Goal: Task Accomplishment & Management: Manage account settings

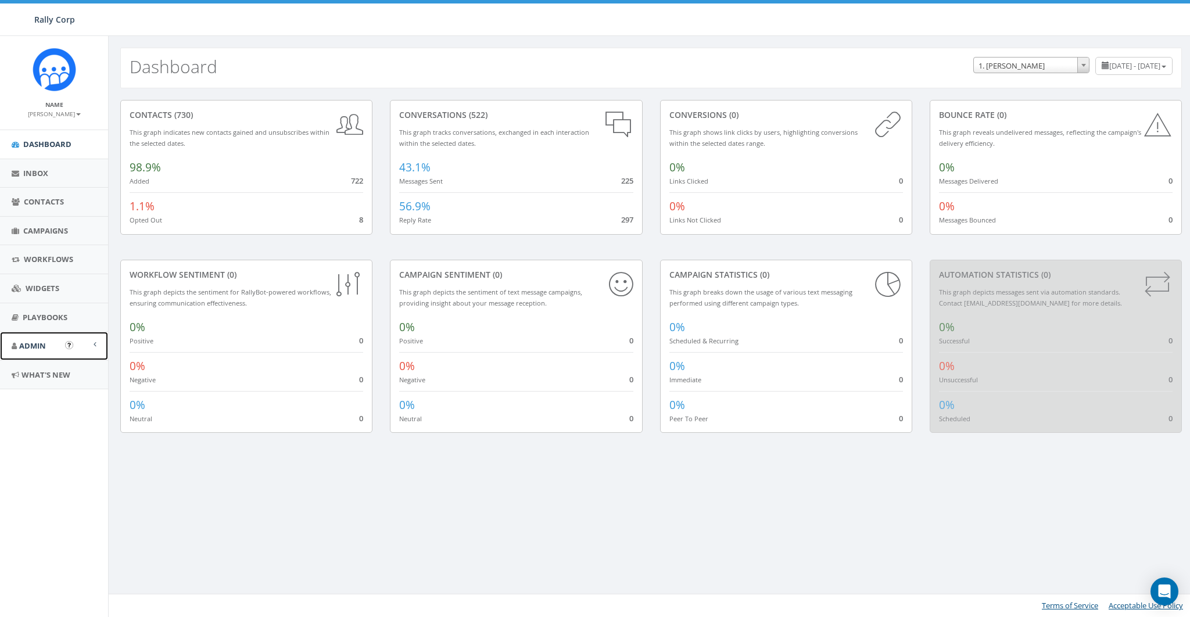
click at [44, 349] on span "Admin" at bounding box center [32, 345] width 27 height 10
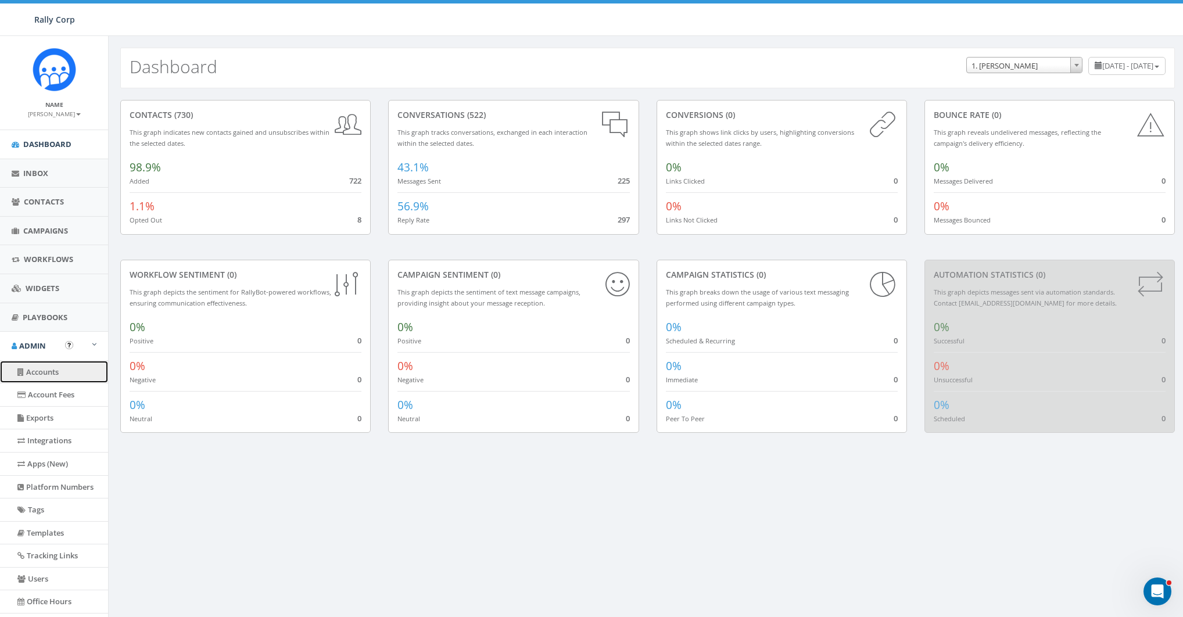
click at [39, 371] on link "Accounts" at bounding box center [54, 372] width 108 height 23
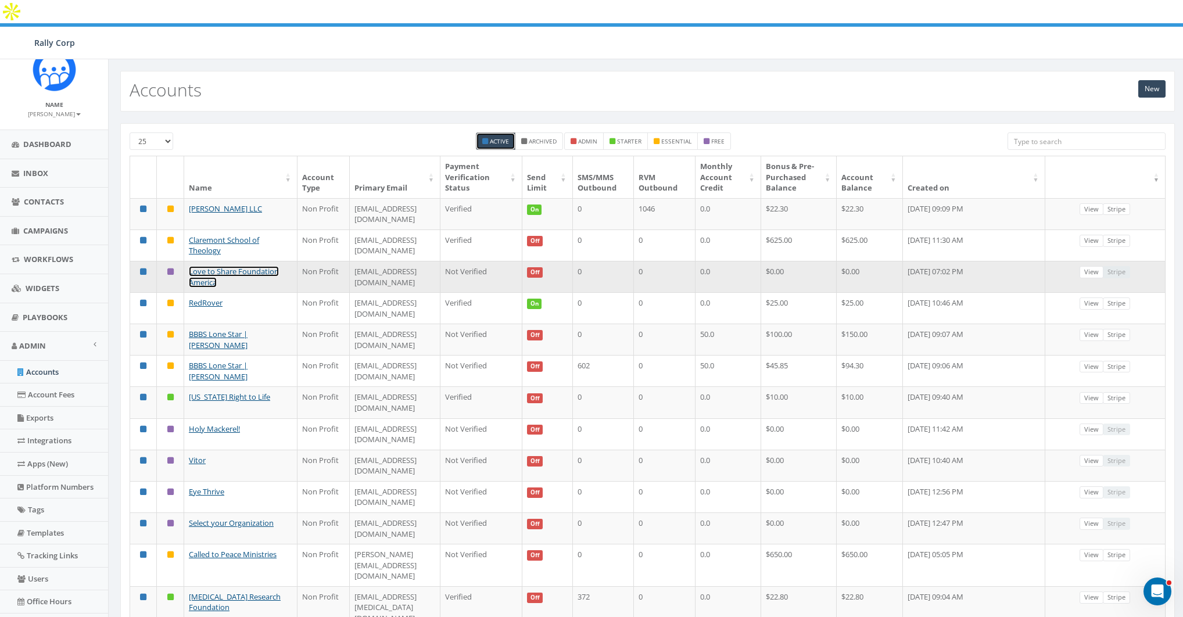
click at [232, 266] on link "Love to Share Foundation America" at bounding box center [234, 276] width 90 height 21
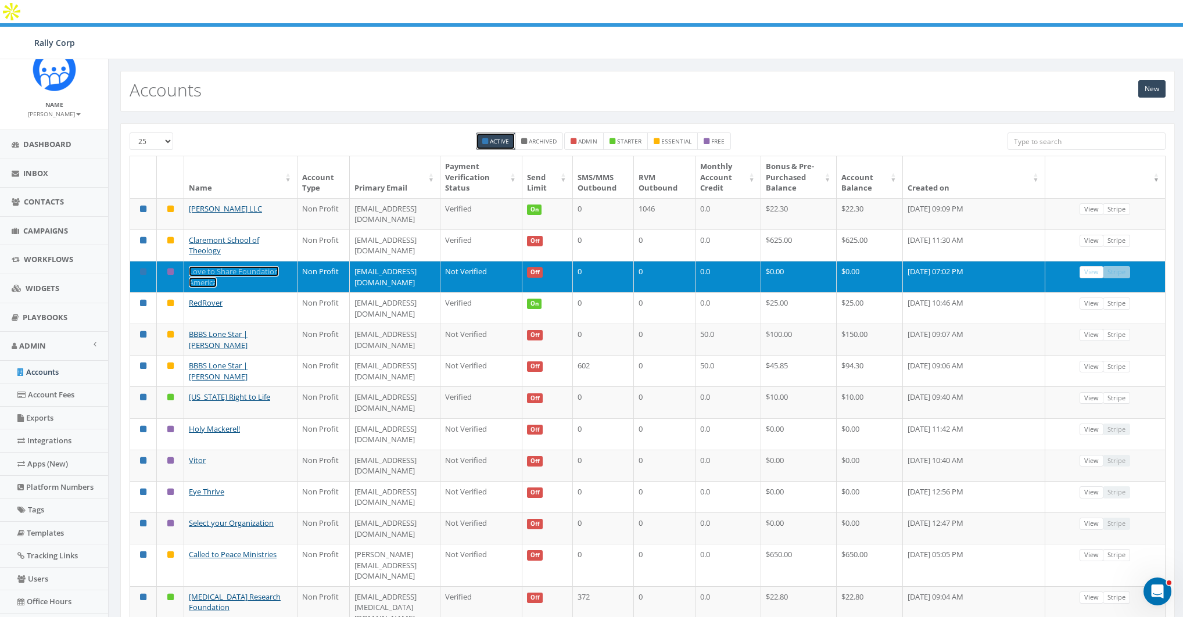
click at [206, 266] on link "Love to Share Foundation America" at bounding box center [234, 276] width 90 height 21
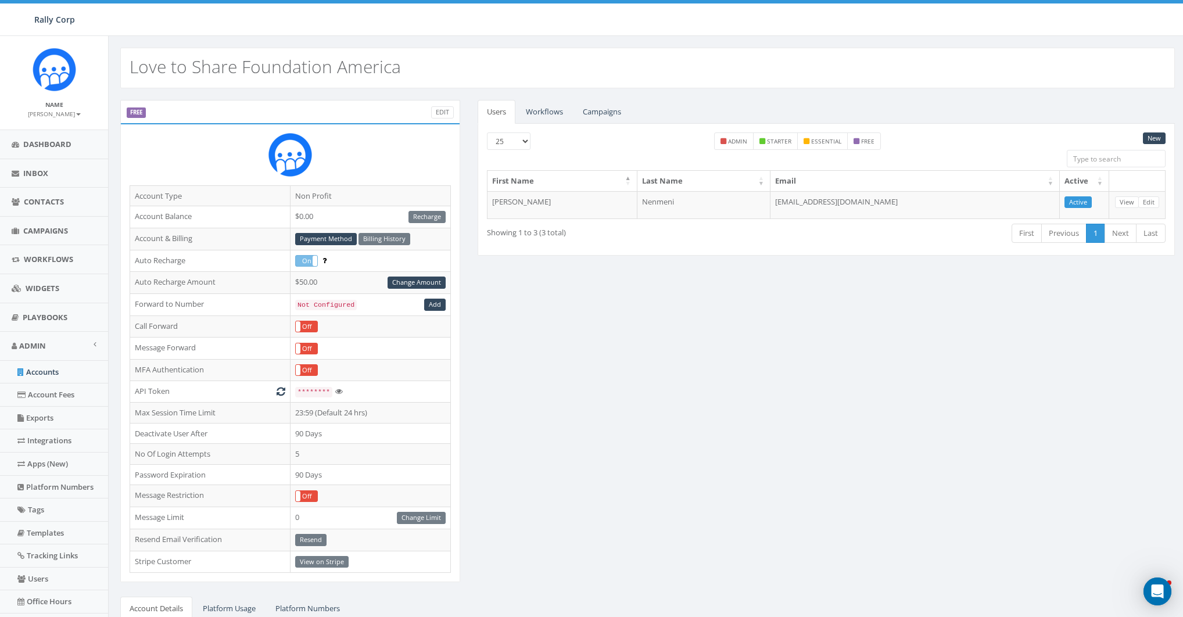
click at [161, 64] on h2 "Love to Share Foundation America" at bounding box center [265, 66] width 271 height 19
copy h2 "Love to Share Foundation America"
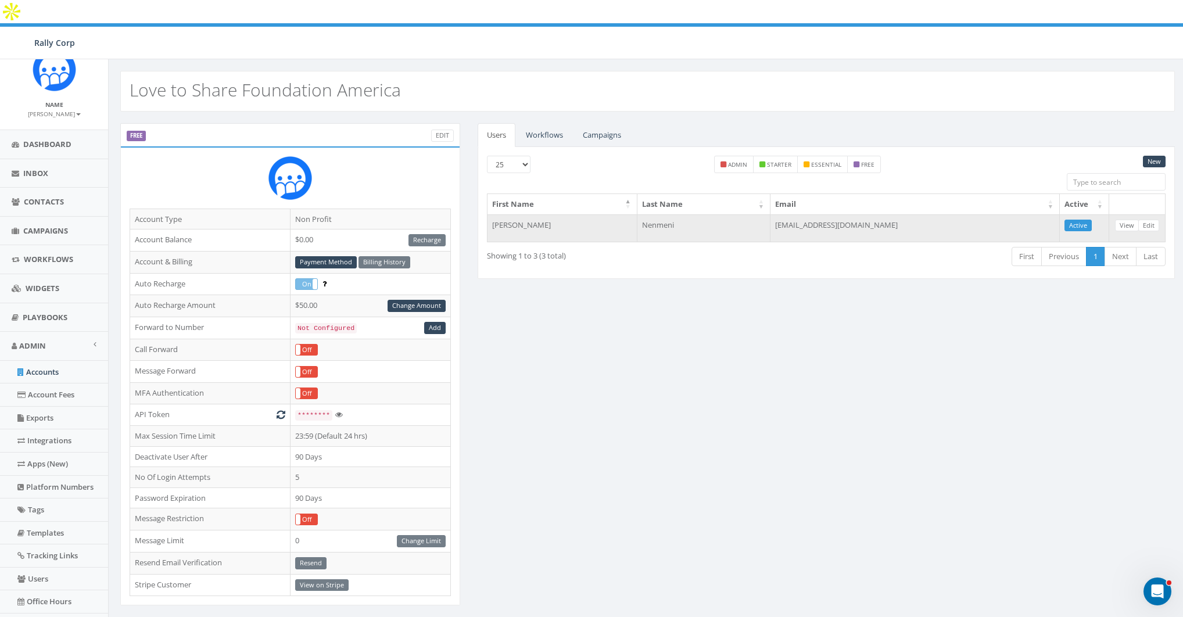
click at [886, 214] on td "[EMAIL_ADDRESS][DOMAIN_NAME]" at bounding box center [914, 228] width 289 height 28
copy table "First Name Last Name Email Active [PERSON_NAME]"
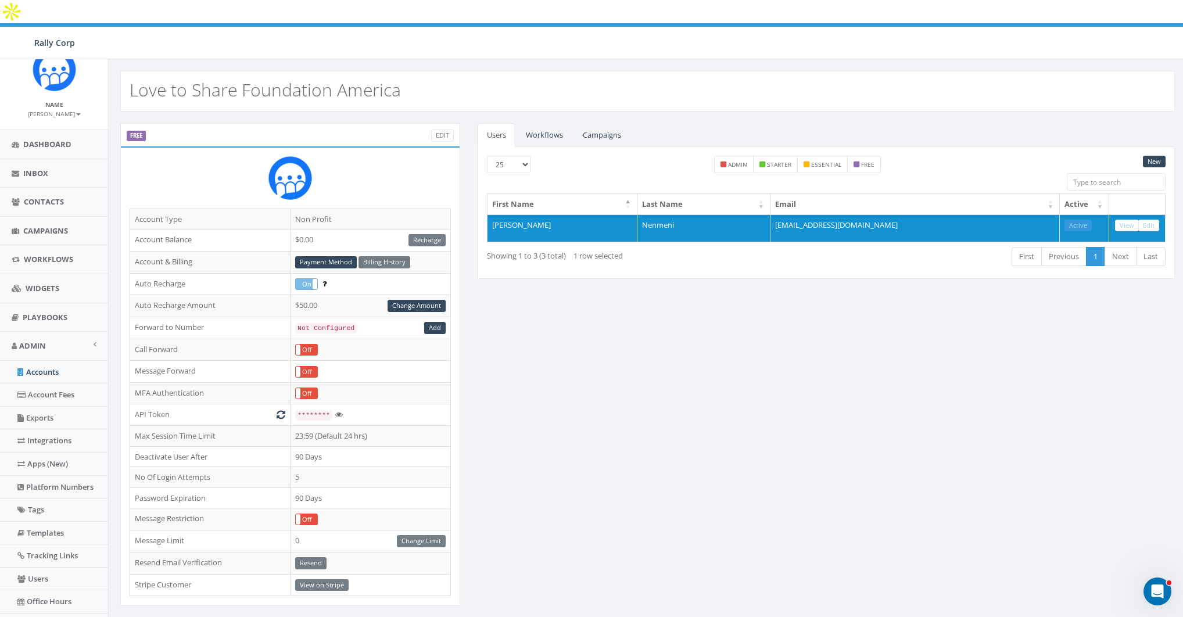
click at [222, 80] on h2 "Love to Share Foundation America" at bounding box center [265, 89] width 271 height 19
copy h2 "Love to Share Foundation America"
click at [673, 273] on div "FREE Edit Account Type Non Profit Account Balance $0.00 Recharge Account & Bill…" at bounding box center [648, 479] width 1072 height 712
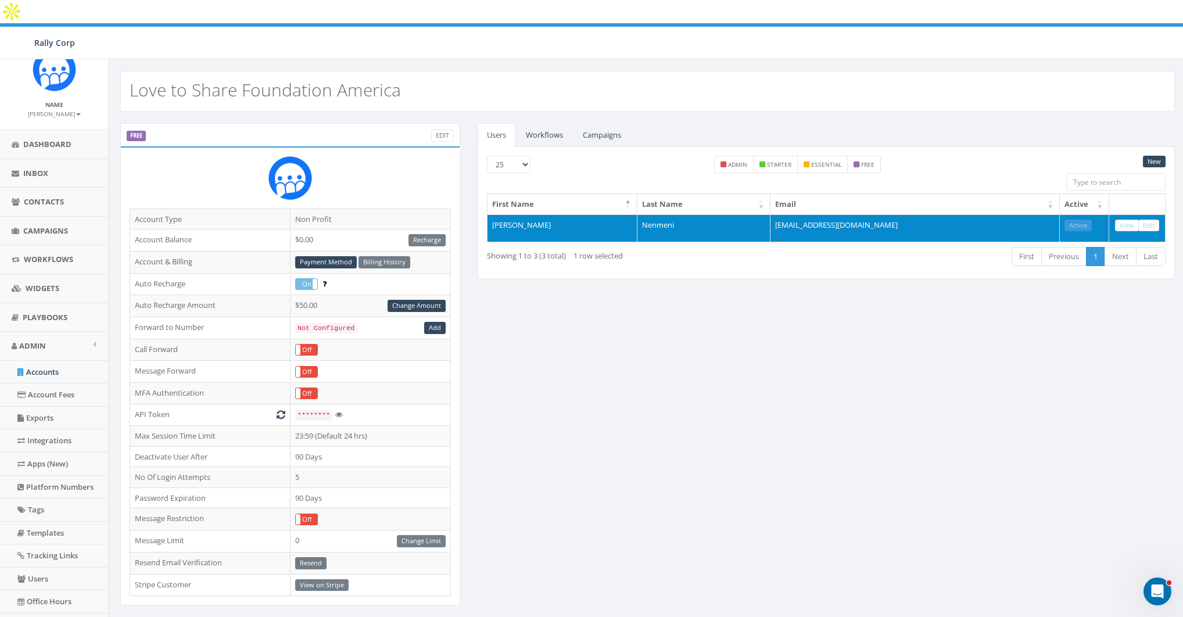
click at [899, 214] on td "[EMAIL_ADDRESS][DOMAIN_NAME]" at bounding box center [914, 228] width 289 height 28
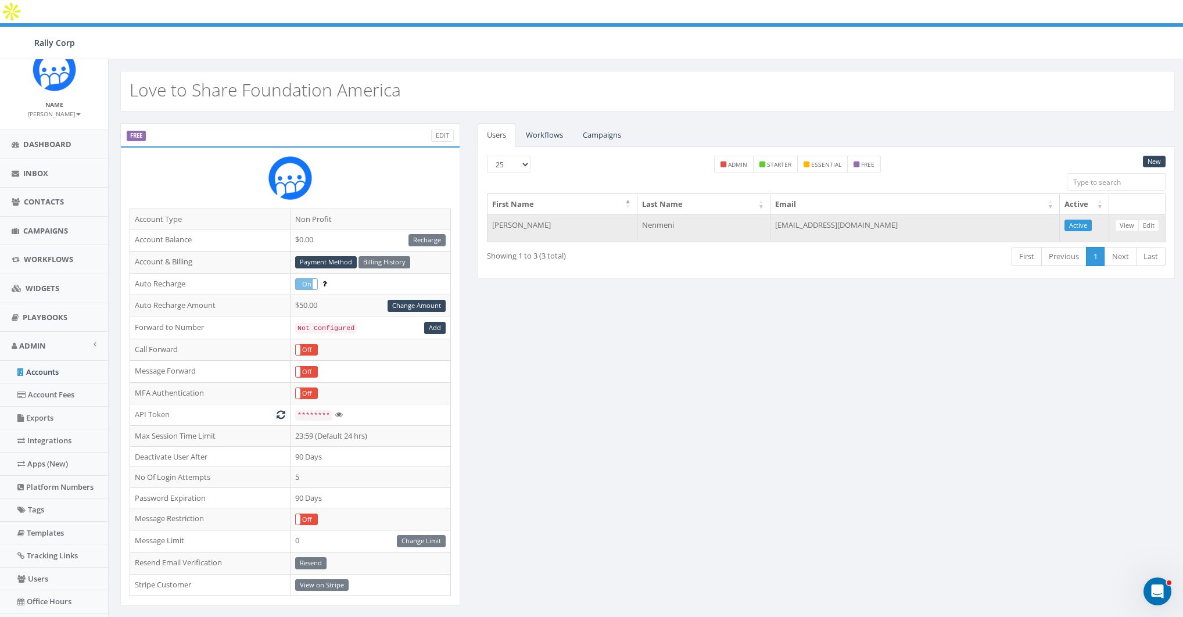
click at [899, 214] on td "[EMAIL_ADDRESS][DOMAIN_NAME]" at bounding box center [914, 228] width 289 height 28
copy table "First Name Last Name Email Active Vijay Nenmeni"
click at [228, 80] on h2 "Love to Share Foundation America" at bounding box center [265, 89] width 271 height 19
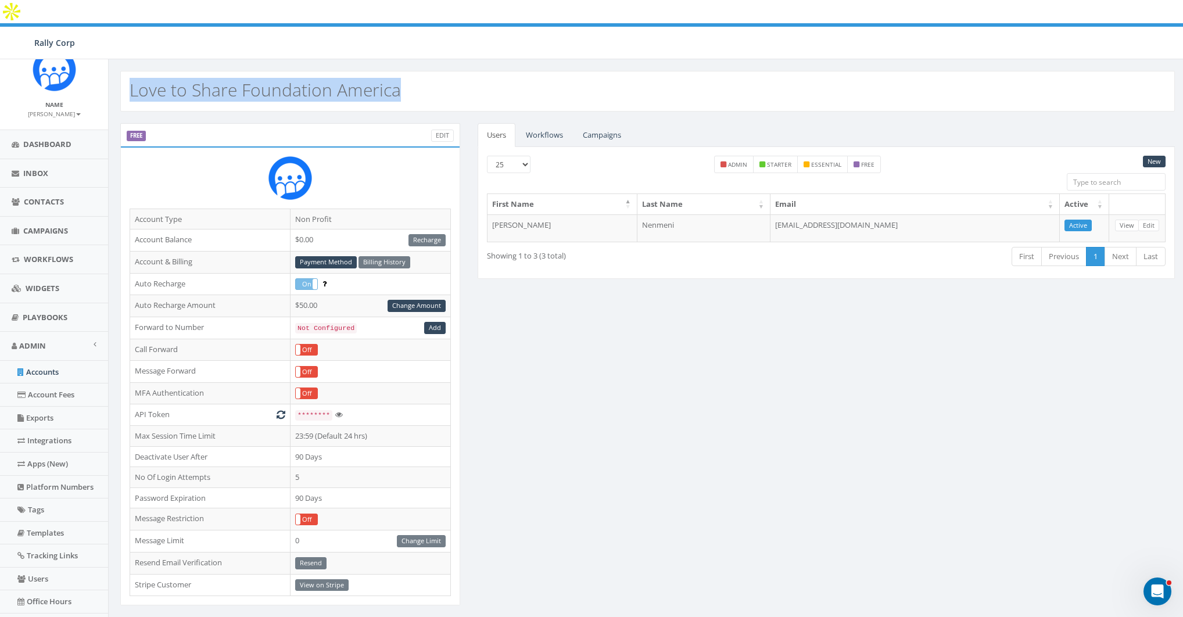
click at [228, 80] on h2 "Love to Share Foundation America" at bounding box center [265, 89] width 271 height 19
click at [680, 296] on div "FREE Edit Account Type Non Profit Account Balance $0.00 Recharge Account & Bill…" at bounding box center [648, 479] width 1072 height 712
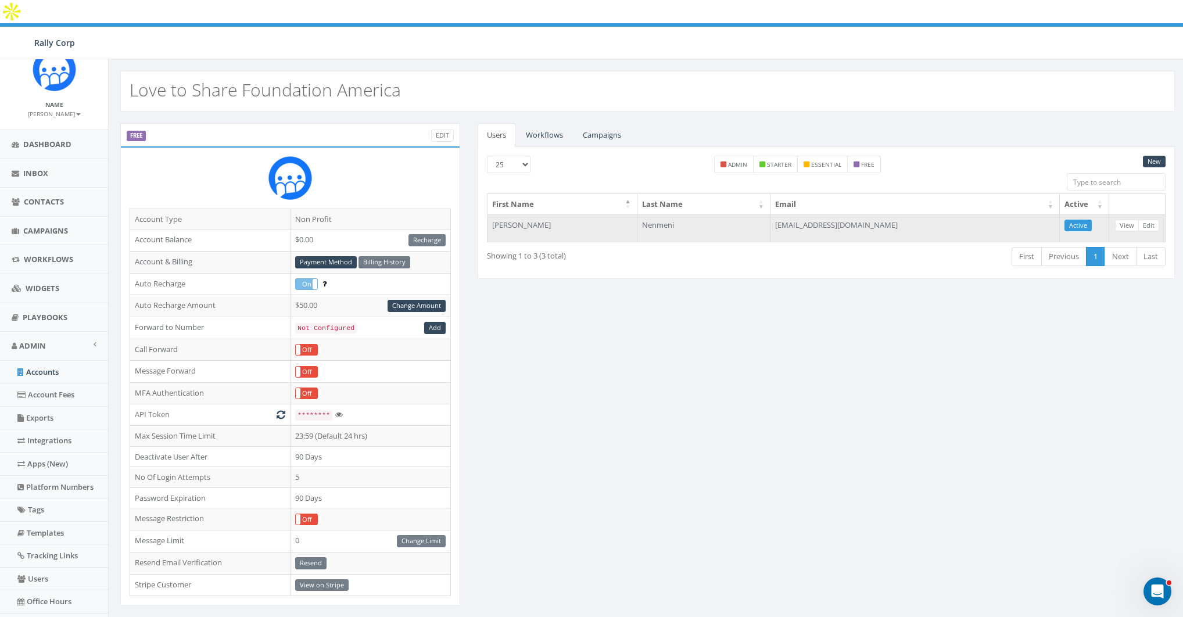
click at [588, 214] on td "Vijay" at bounding box center [562, 228] width 150 height 28
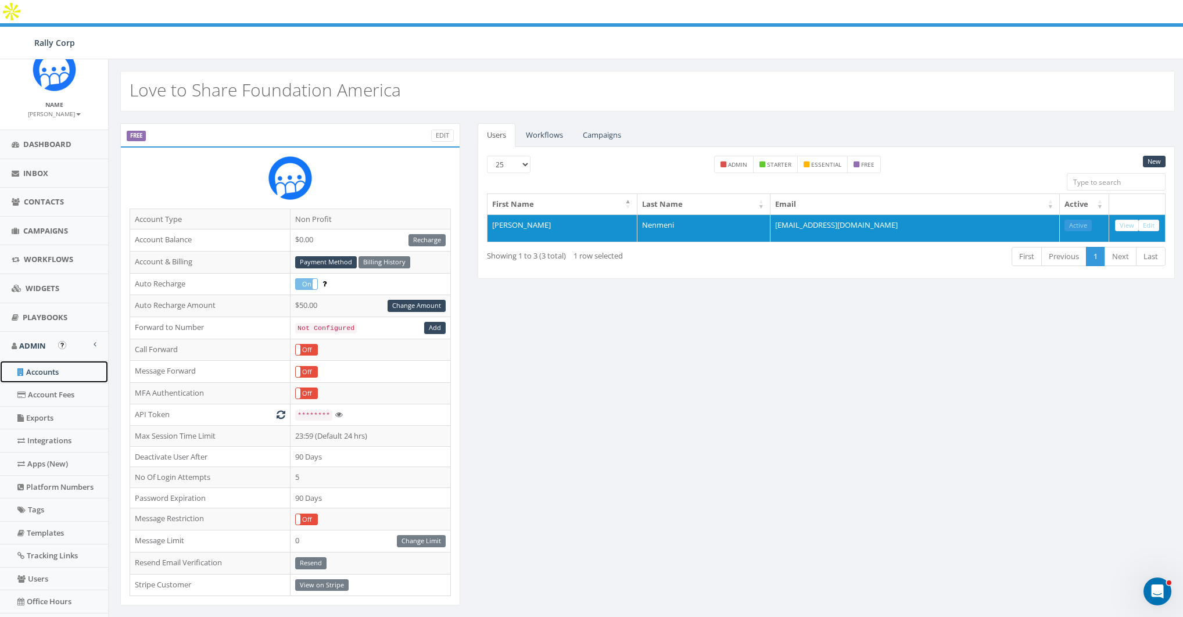
click at [39, 361] on link "Accounts" at bounding box center [54, 372] width 108 height 23
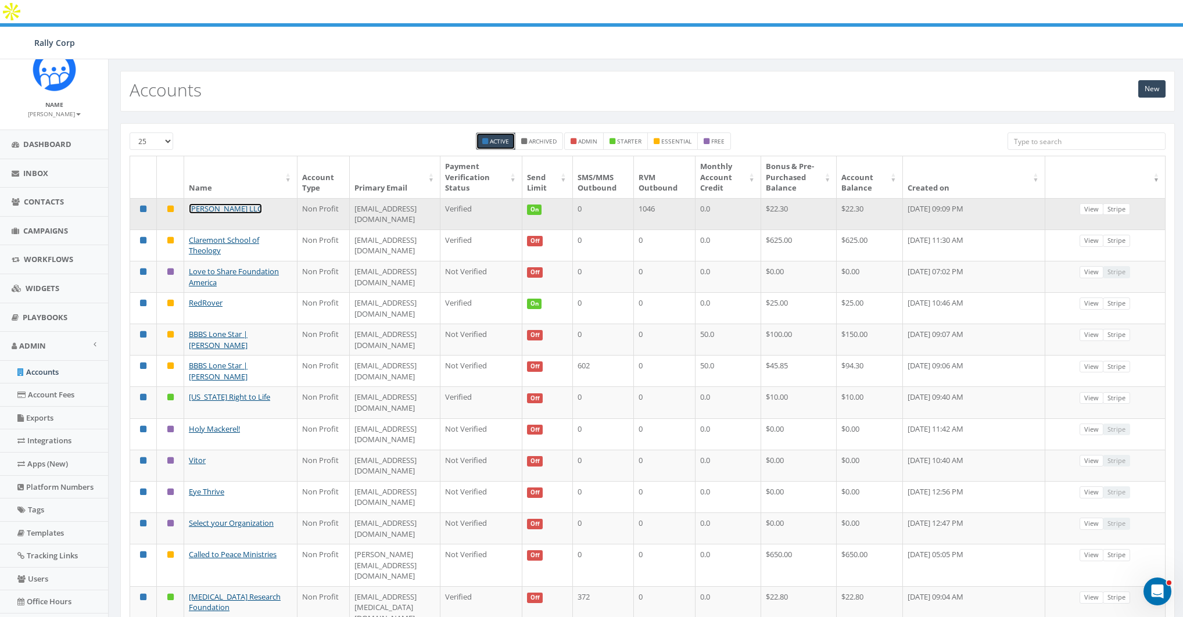
click at [197, 203] on link "[PERSON_NAME] LLC" at bounding box center [225, 208] width 73 height 10
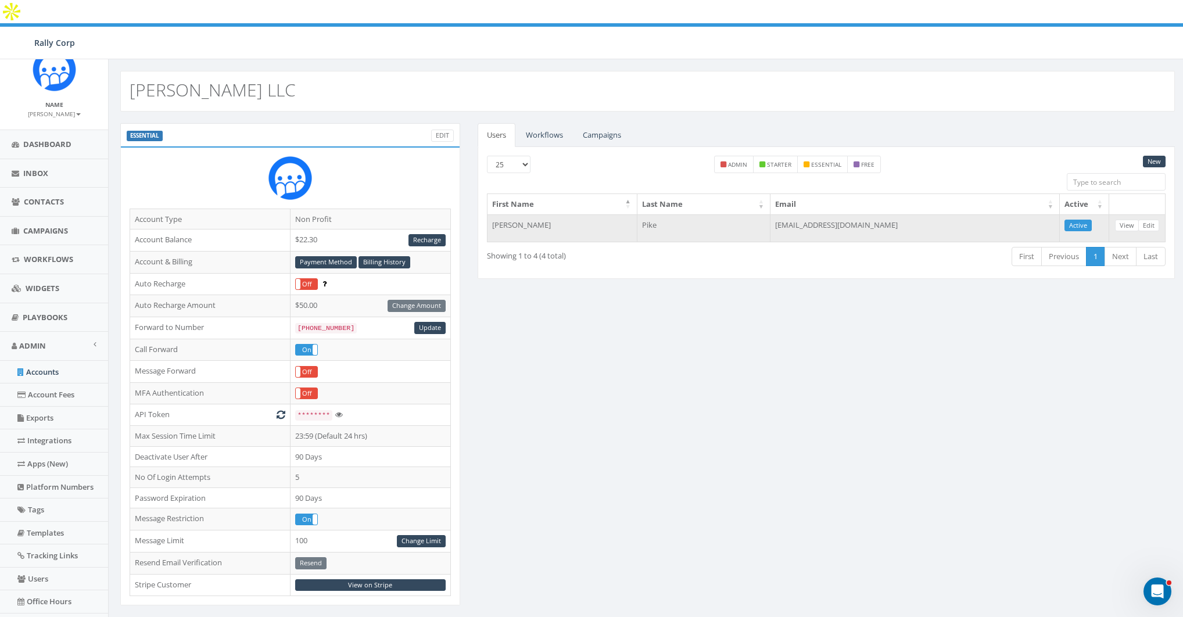
click at [868, 214] on td "[EMAIL_ADDRESS][DOMAIN_NAME]" at bounding box center [914, 228] width 289 height 28
click at [868, 214] on td "robertsalem413@gmail.com" at bounding box center [914, 228] width 289 height 28
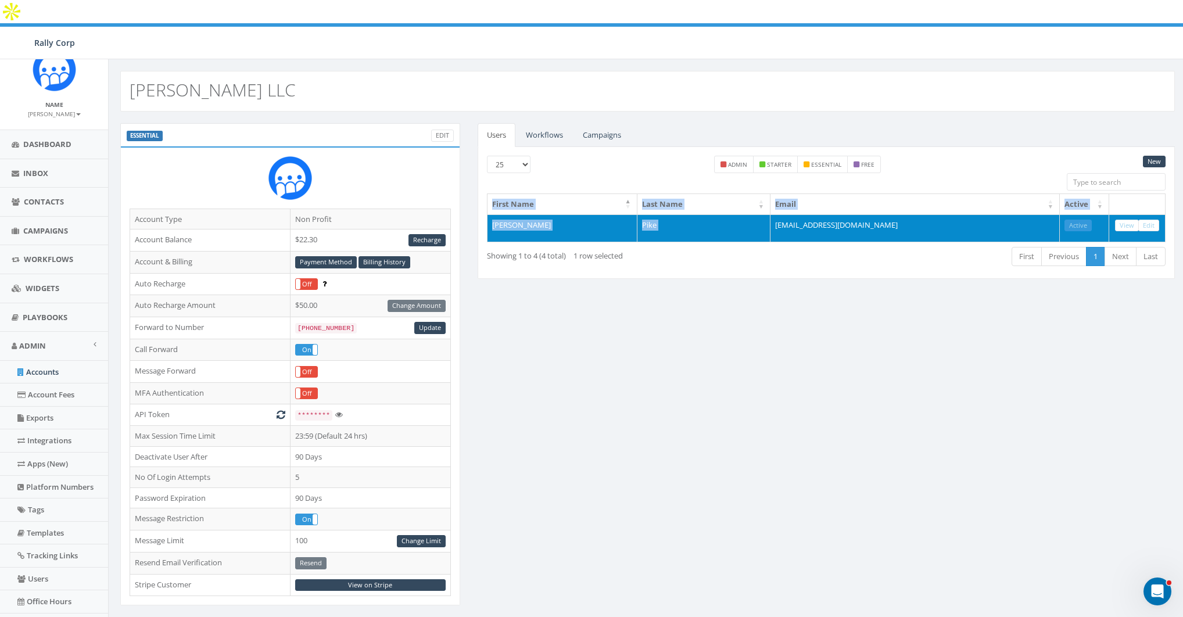
copy table "First Name Last Name Email Active robert Pike"
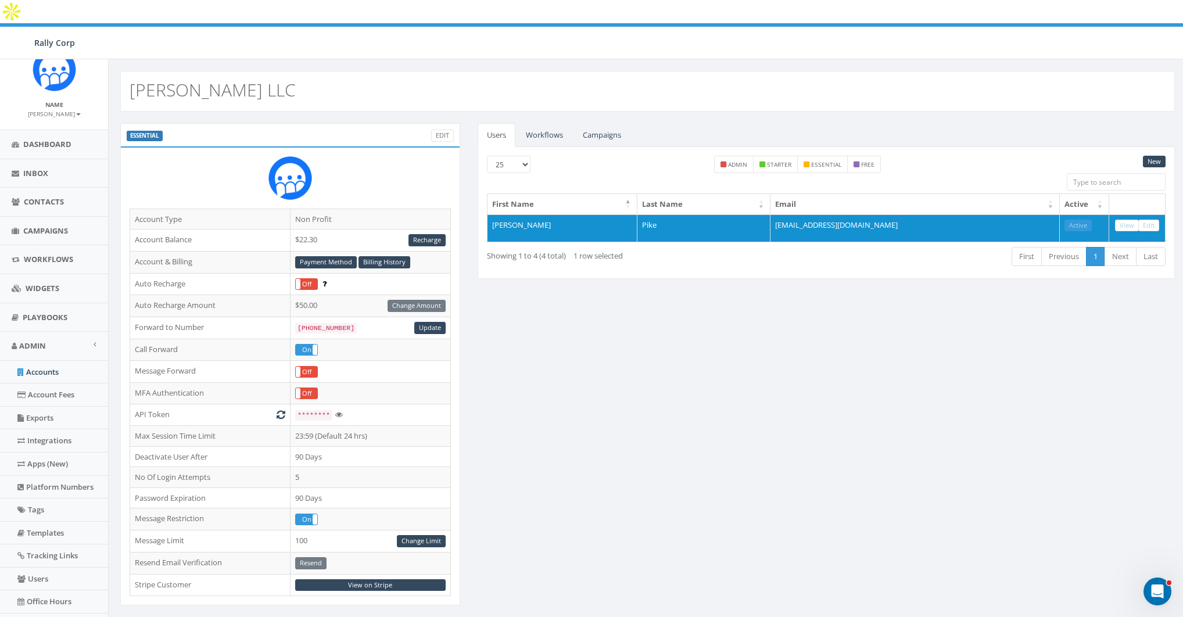
click at [170, 80] on h2 "[PERSON_NAME] LLC" at bounding box center [213, 89] width 166 height 19
copy h2 "[PERSON_NAME] LLC"
click at [31, 361] on link "Accounts" at bounding box center [54, 372] width 108 height 23
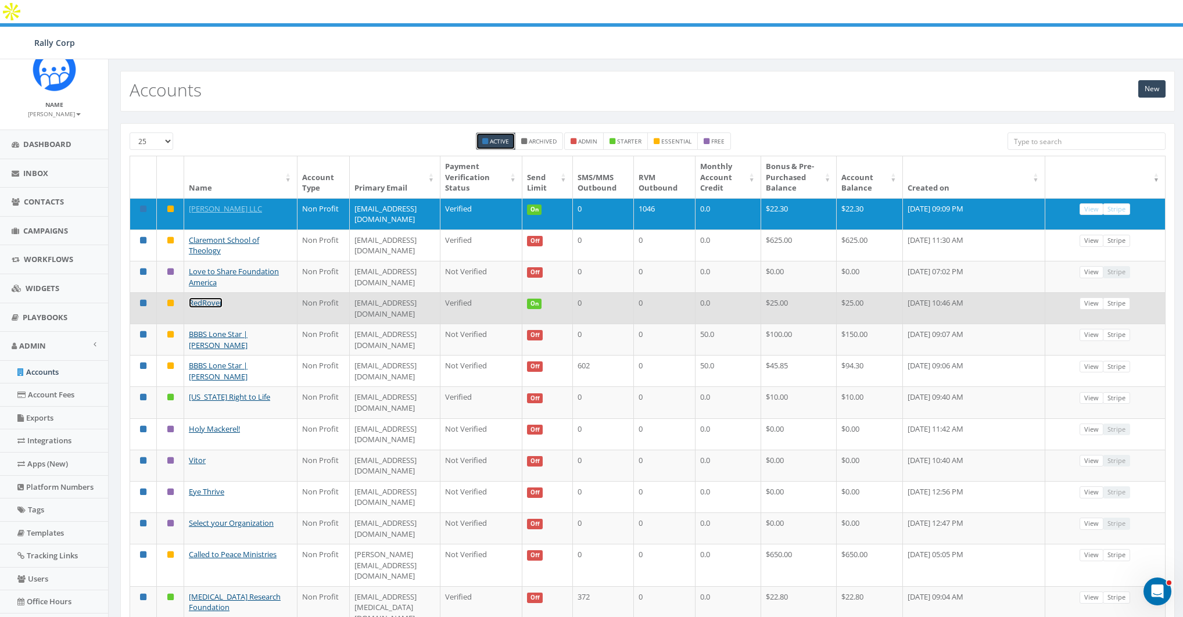
click at [202, 297] on link "RedRover" at bounding box center [206, 302] width 34 height 10
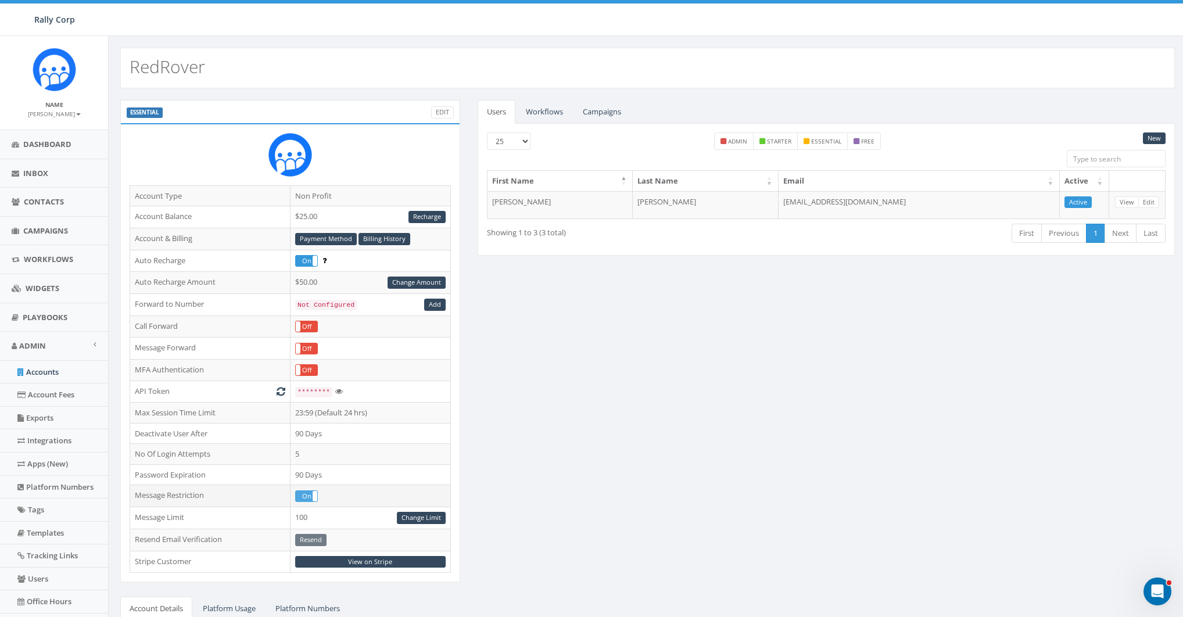
drag, startPoint x: 307, startPoint y: 490, endPoint x: 317, endPoint y: 490, distance: 9.9
click at [308, 491] on label "On" at bounding box center [306, 496] width 21 height 10
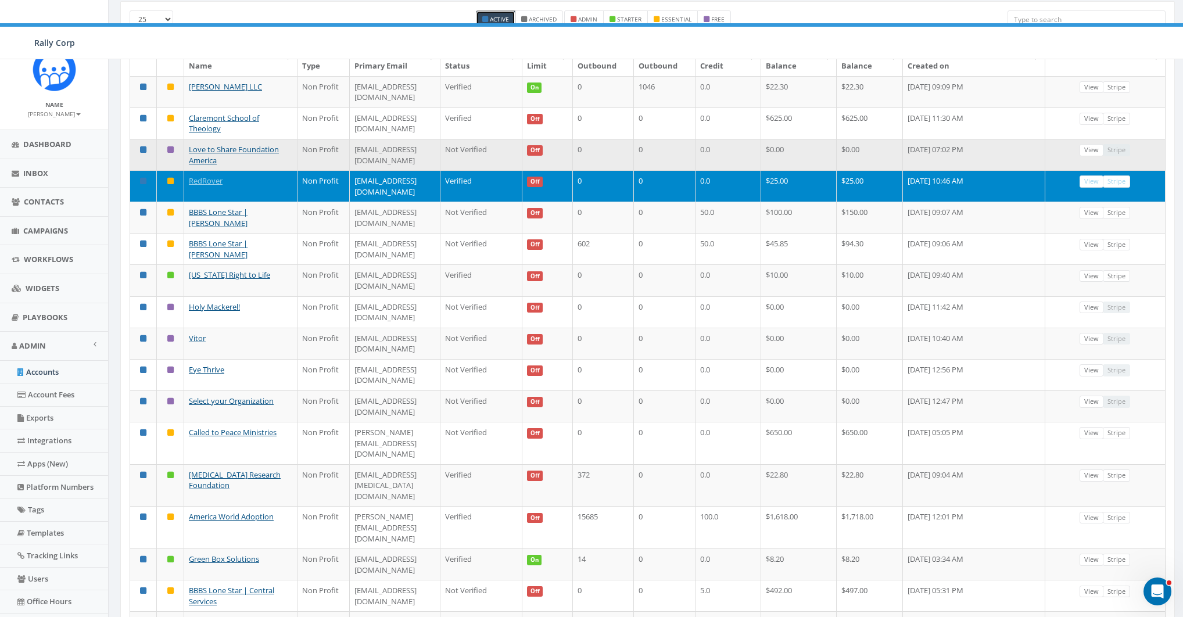
scroll to position [179, 0]
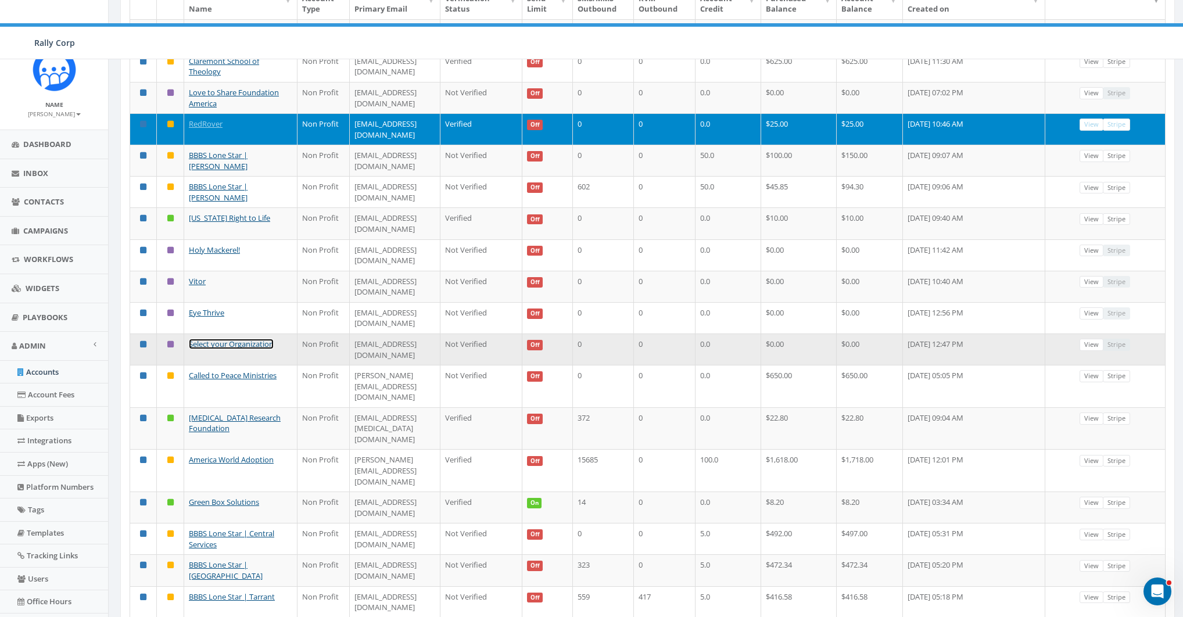
click at [221, 339] on link "Select your Organization" at bounding box center [231, 344] width 85 height 10
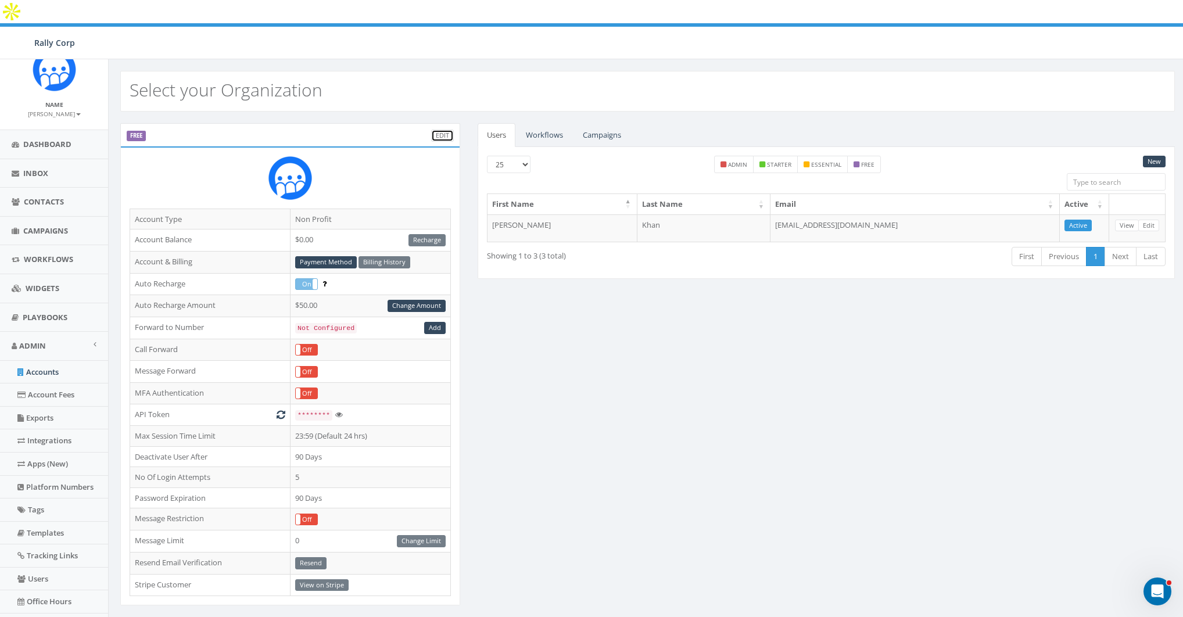
click at [436, 130] on link "Edit" at bounding box center [442, 136] width 23 height 12
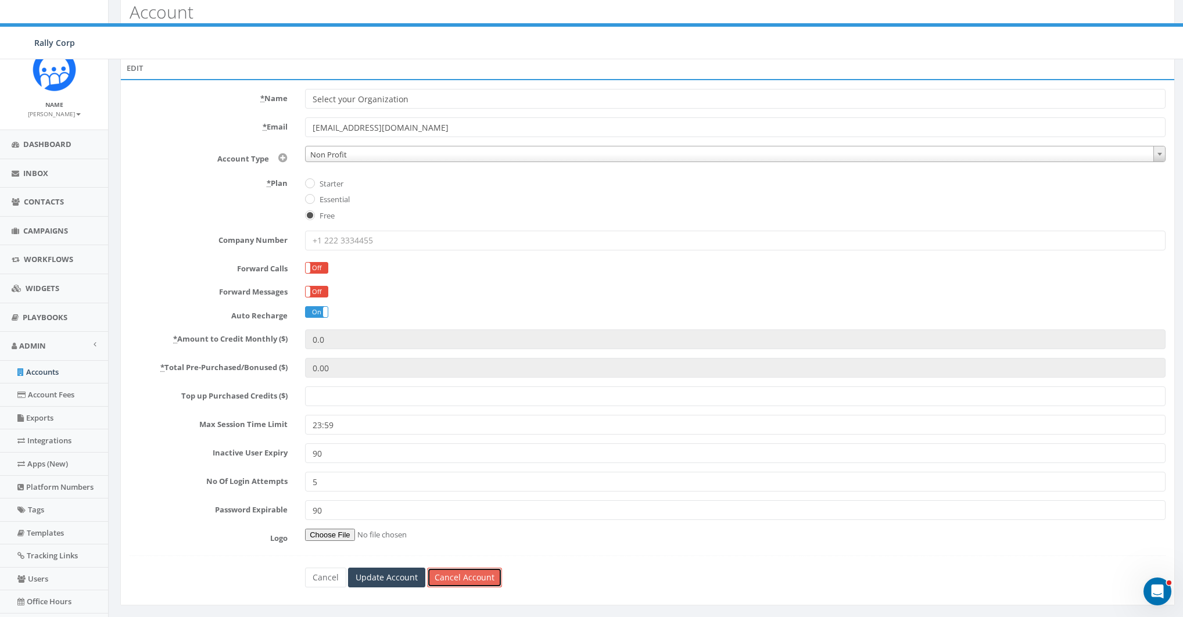
click at [479, 568] on link "Cancel Account" at bounding box center [464, 578] width 75 height 20
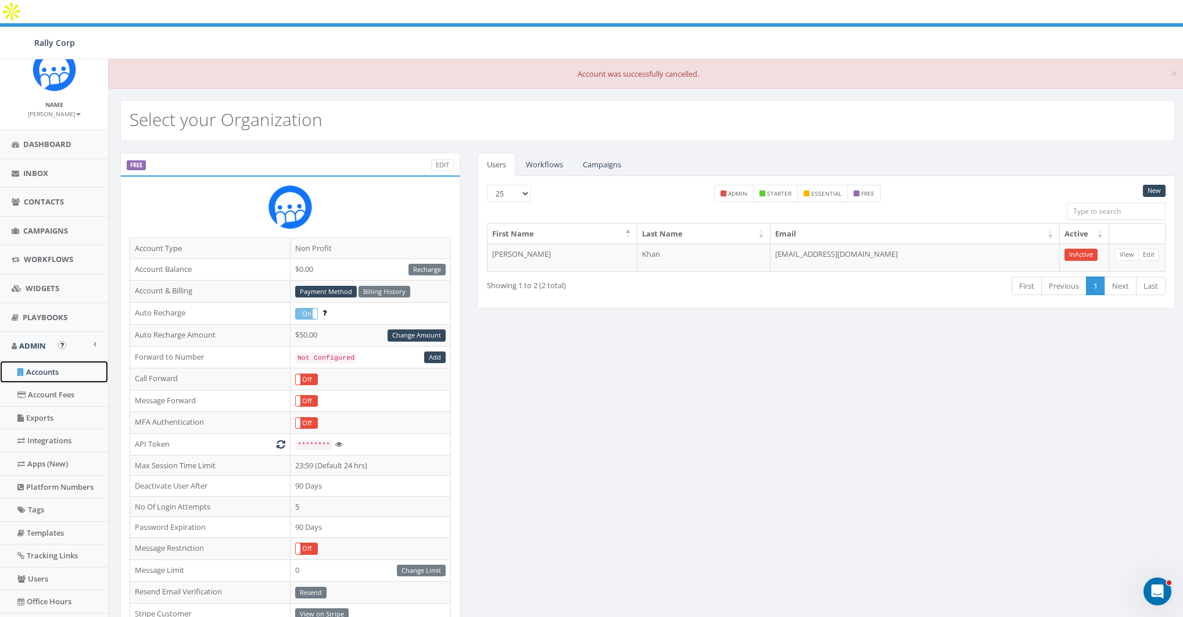
click at [33, 373] on link "Accounts" at bounding box center [54, 372] width 108 height 23
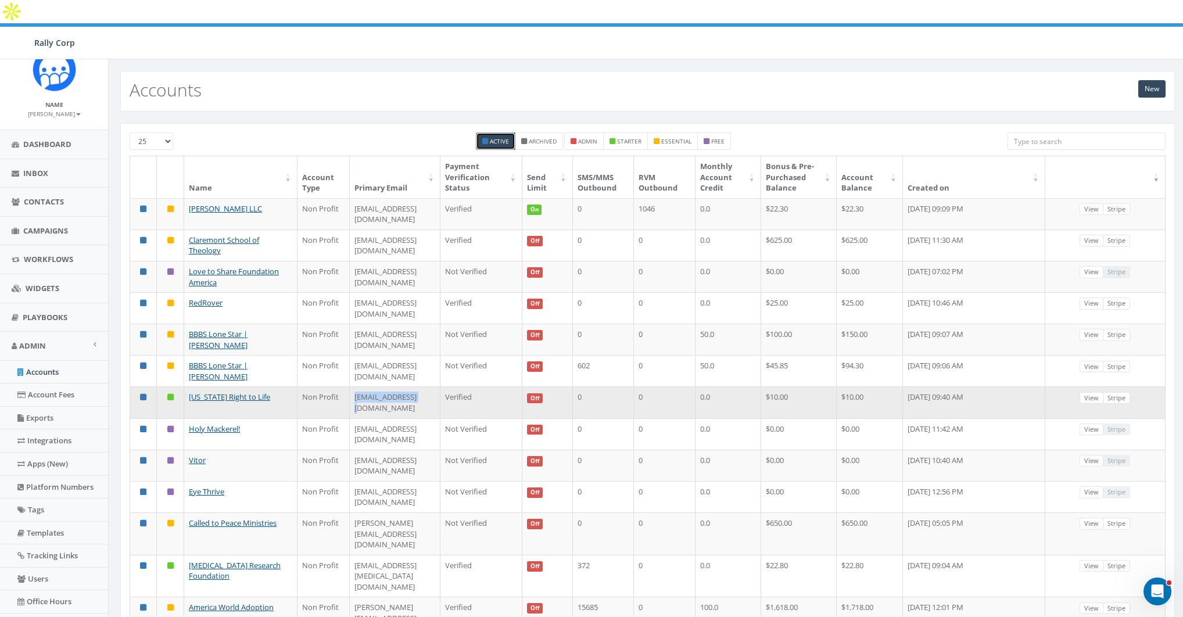
drag, startPoint x: 335, startPoint y: 334, endPoint x: 439, endPoint y: 334, distance: 104.6
click at [439, 386] on td "[EMAIL_ADDRESS][DOMAIN_NAME]" at bounding box center [395, 401] width 91 height 31
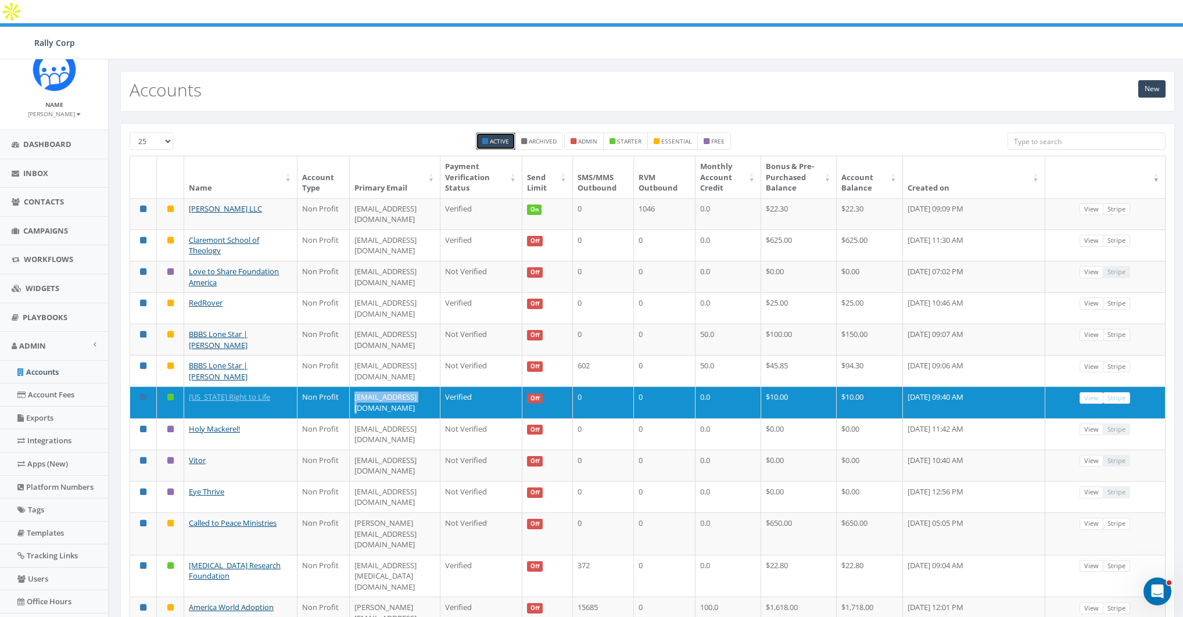
copy td "[EMAIL_ADDRESS][DOMAIN_NAME]"
